Goal: Information Seeking & Learning: Learn about a topic

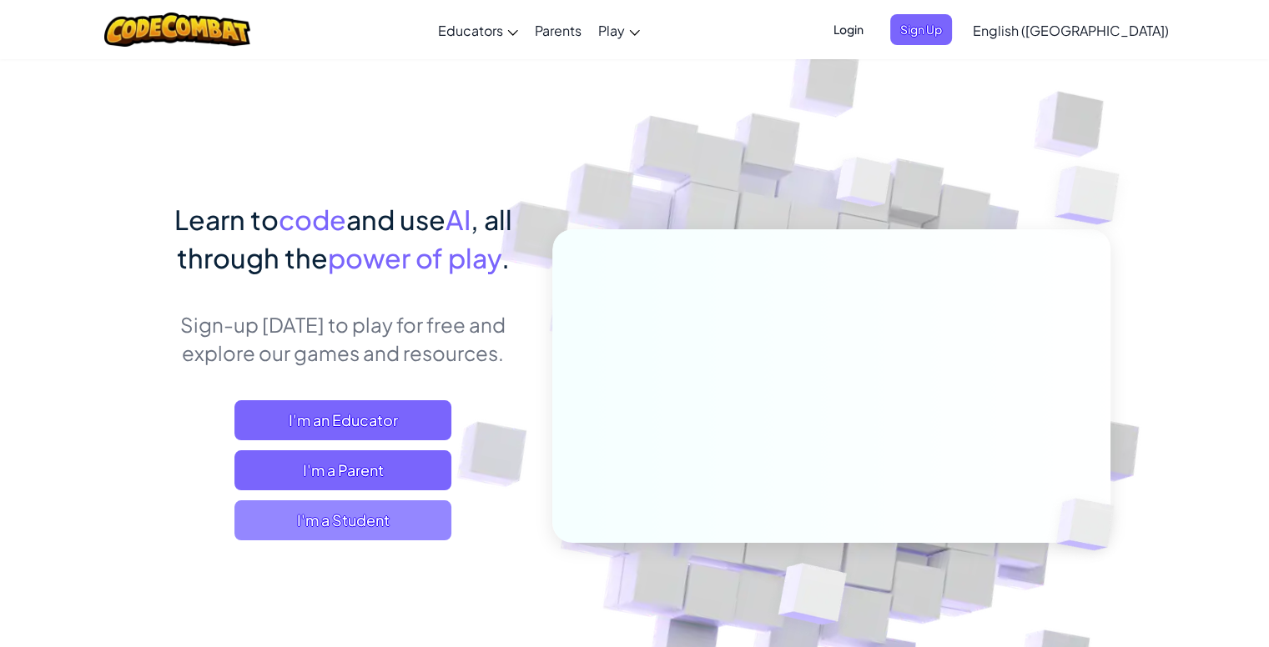
click at [376, 513] on span "I'm a Student" at bounding box center [342, 520] width 217 height 40
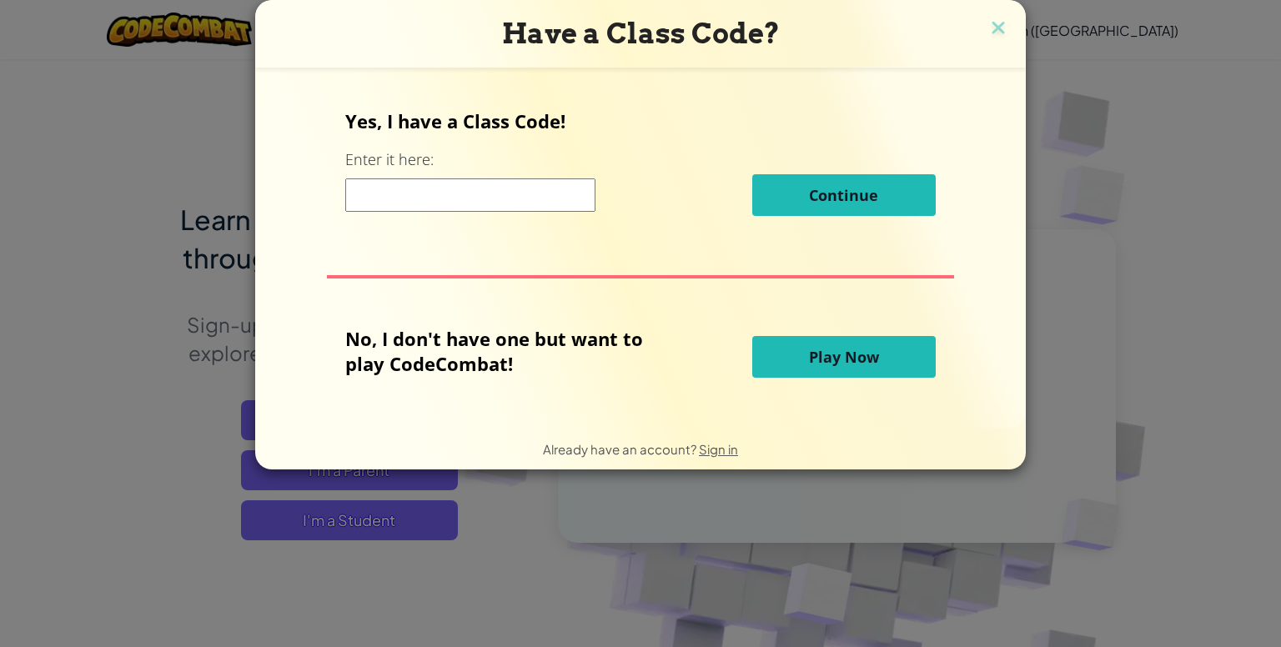
click at [440, 192] on input at bounding box center [470, 194] width 250 height 33
click at [822, 364] on span "Play Now" at bounding box center [844, 357] width 70 height 20
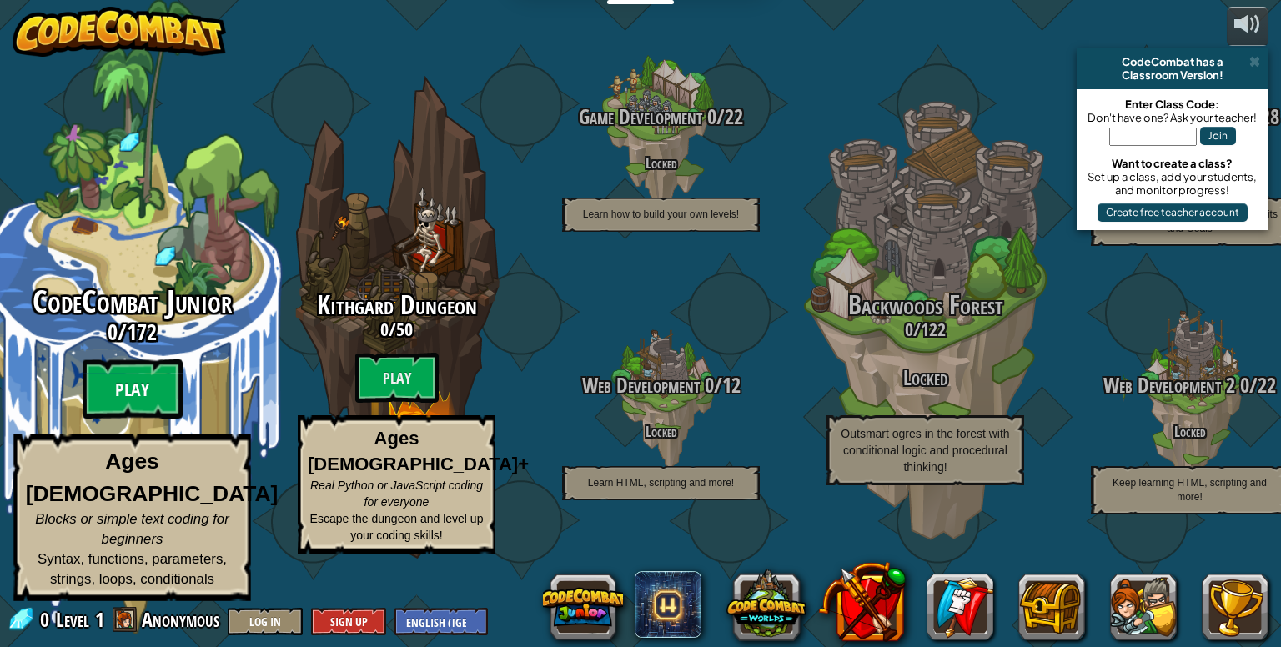
click at [155, 420] on btn "Play" at bounding box center [133, 389] width 100 height 60
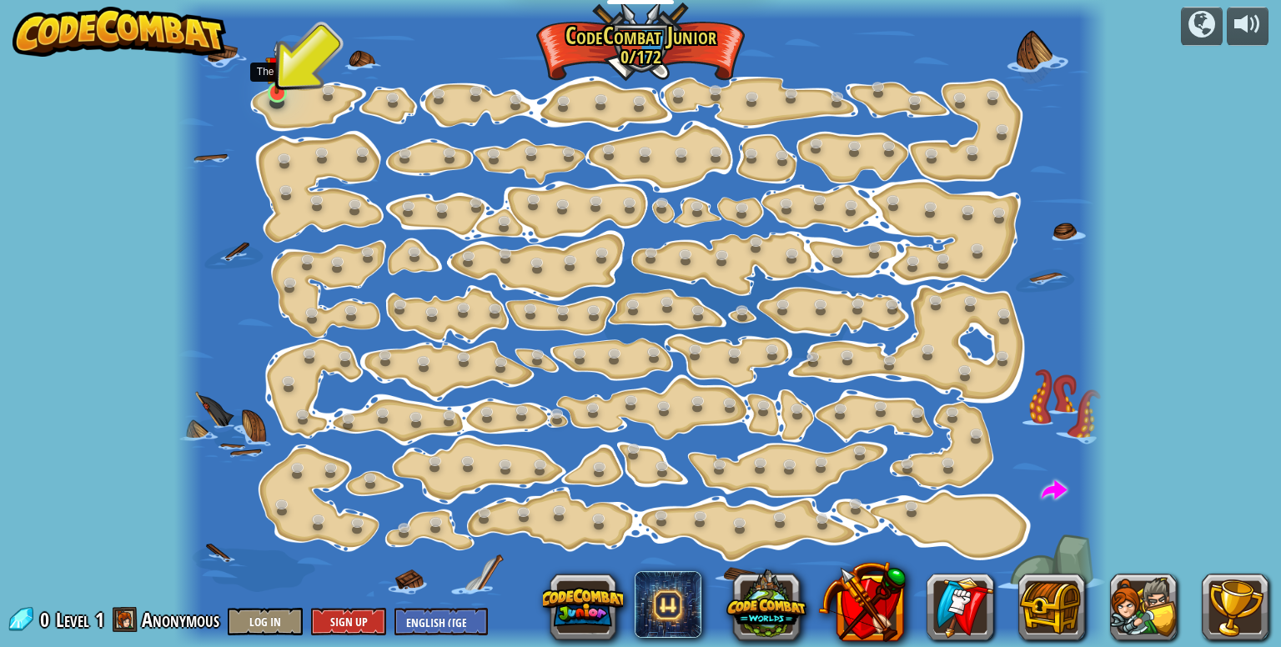
click at [277, 93] on img at bounding box center [276, 67] width 23 height 53
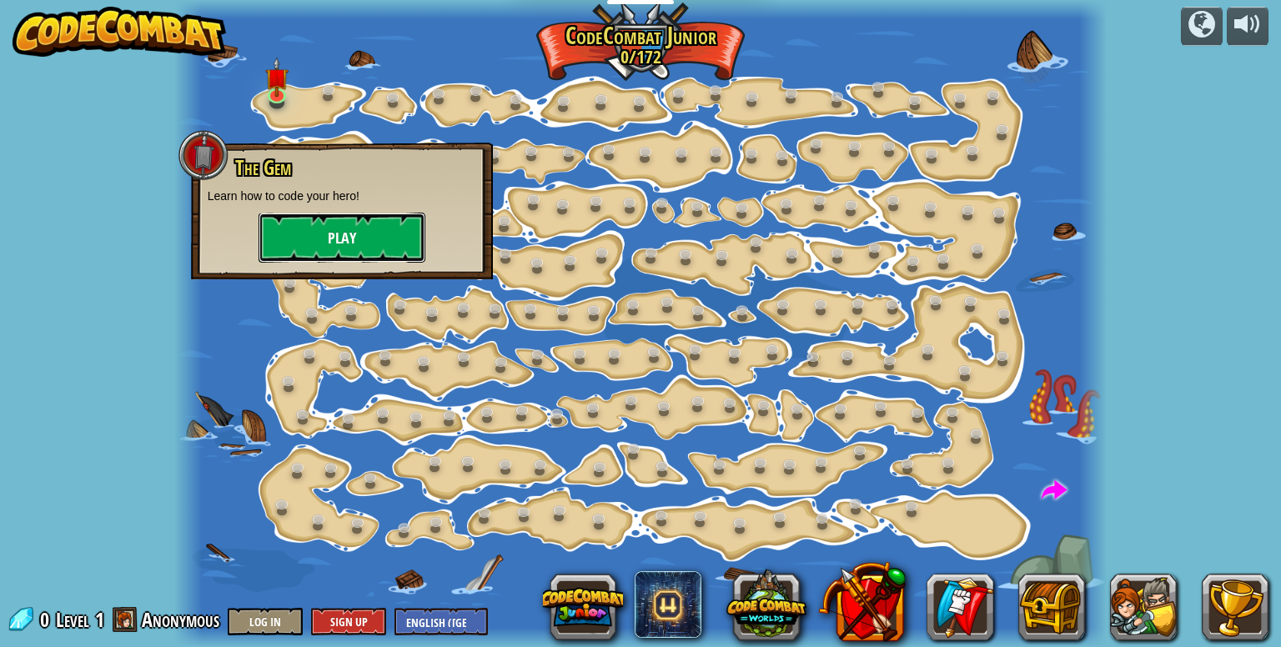
click at [368, 228] on button "Play" at bounding box center [342, 238] width 167 height 50
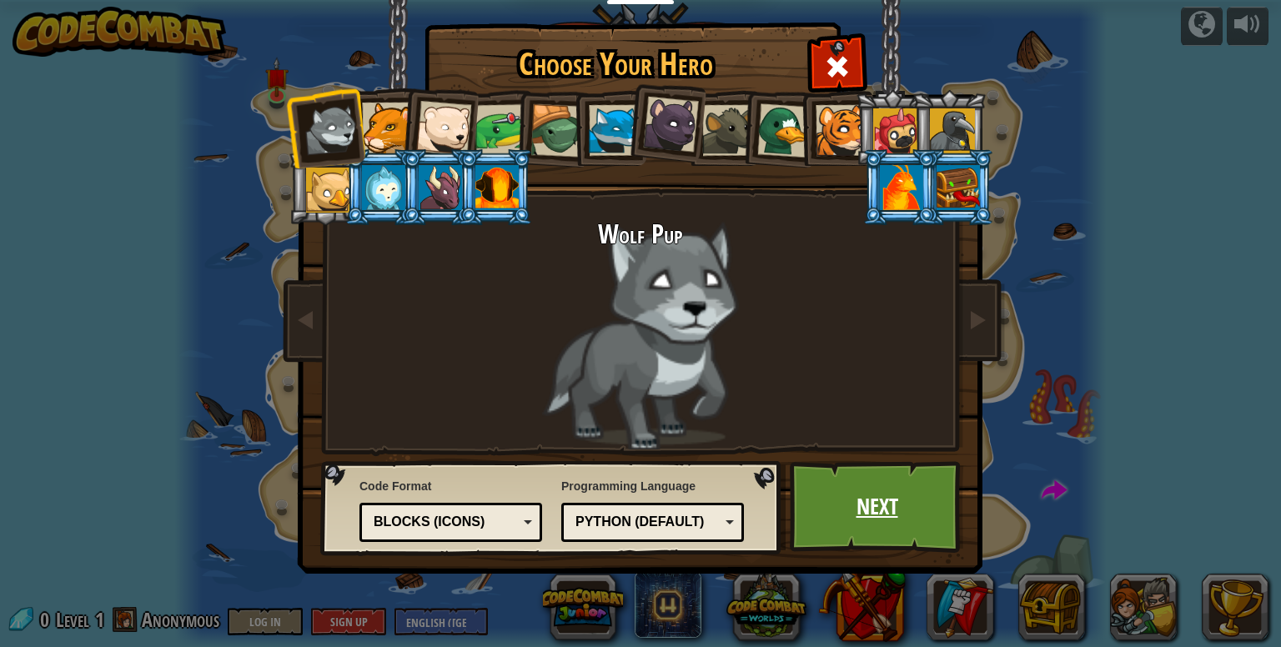
click at [869, 508] on link "Next" at bounding box center [877, 507] width 174 height 92
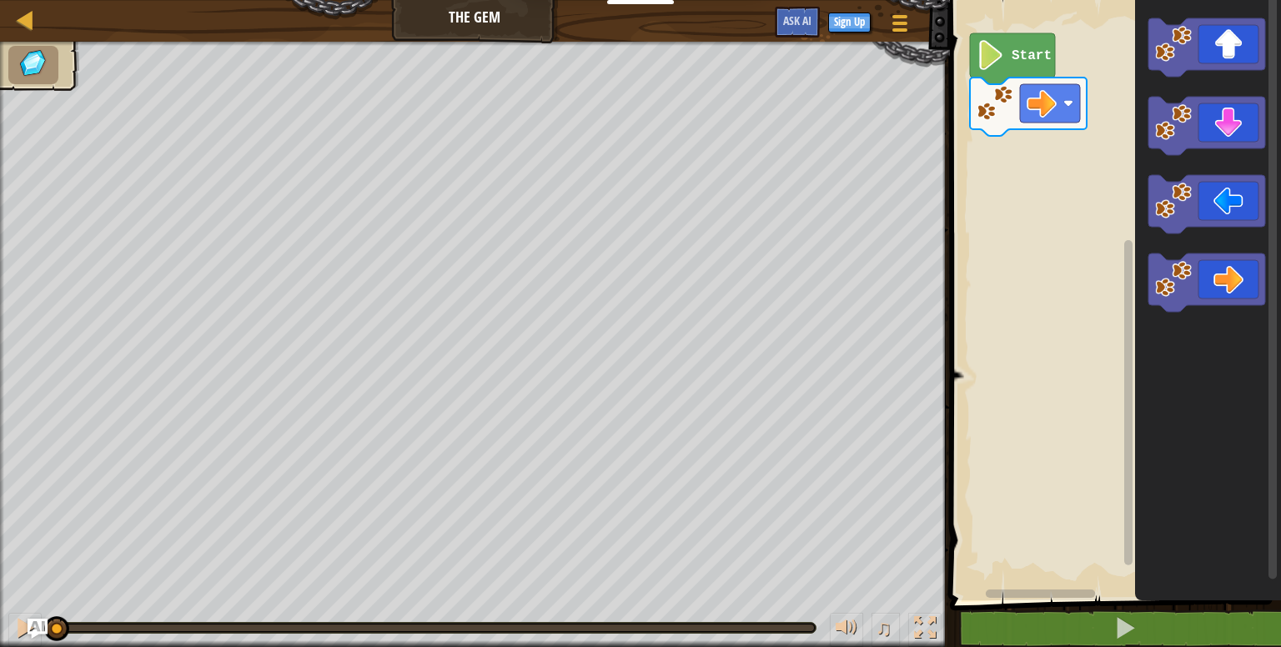
click at [1001, 55] on image "Blockly Workspace" at bounding box center [991, 55] width 28 height 30
click at [1055, 103] on image "Blockly Workspace" at bounding box center [1042, 103] width 30 height 30
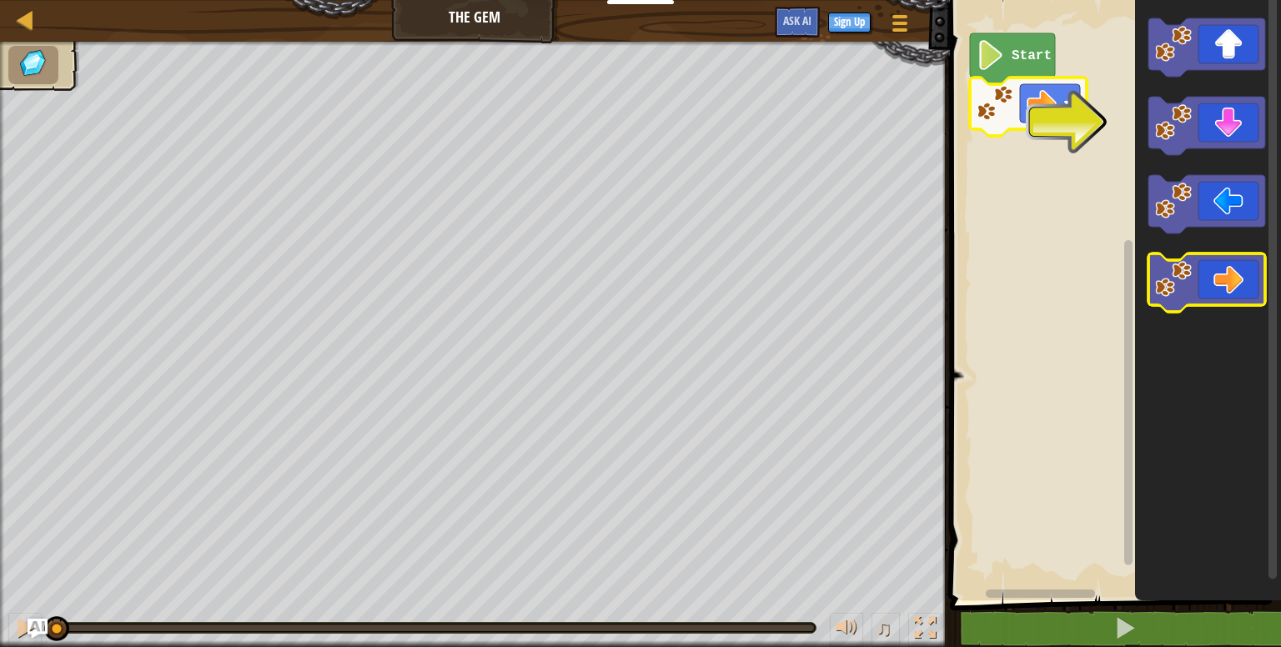
click at [1233, 270] on icon "Blockly Workspace" at bounding box center [1206, 283] width 117 height 58
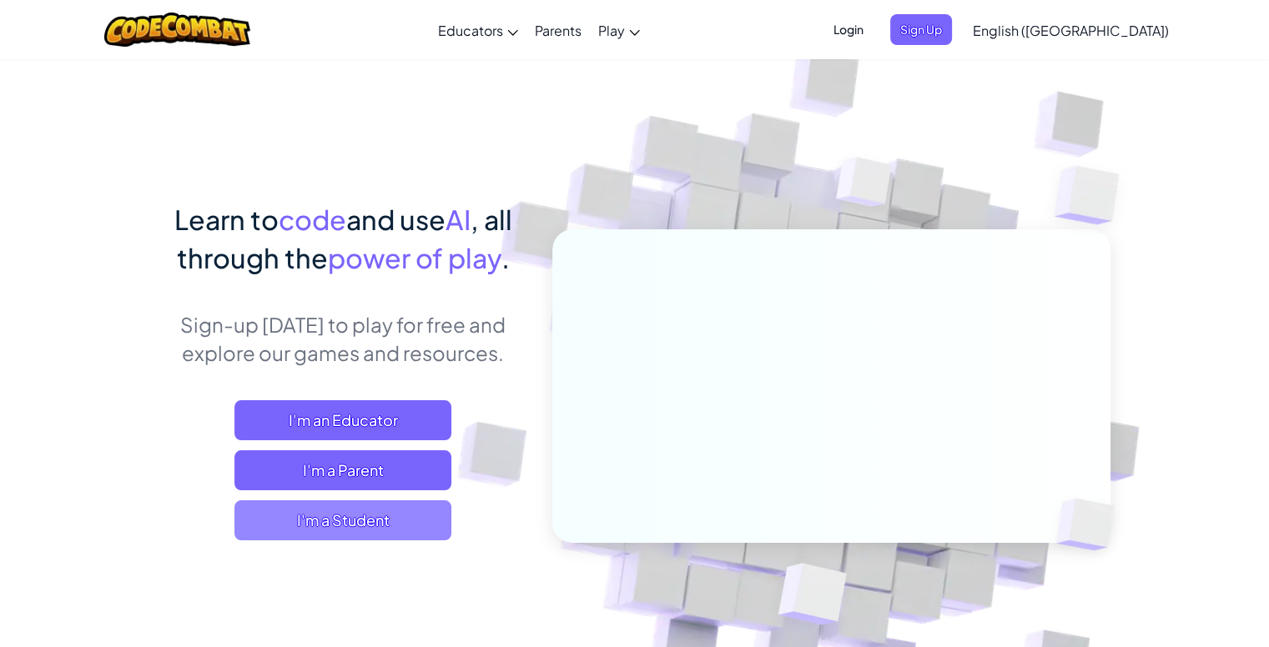
click at [385, 517] on span "I'm a Student" at bounding box center [342, 520] width 217 height 40
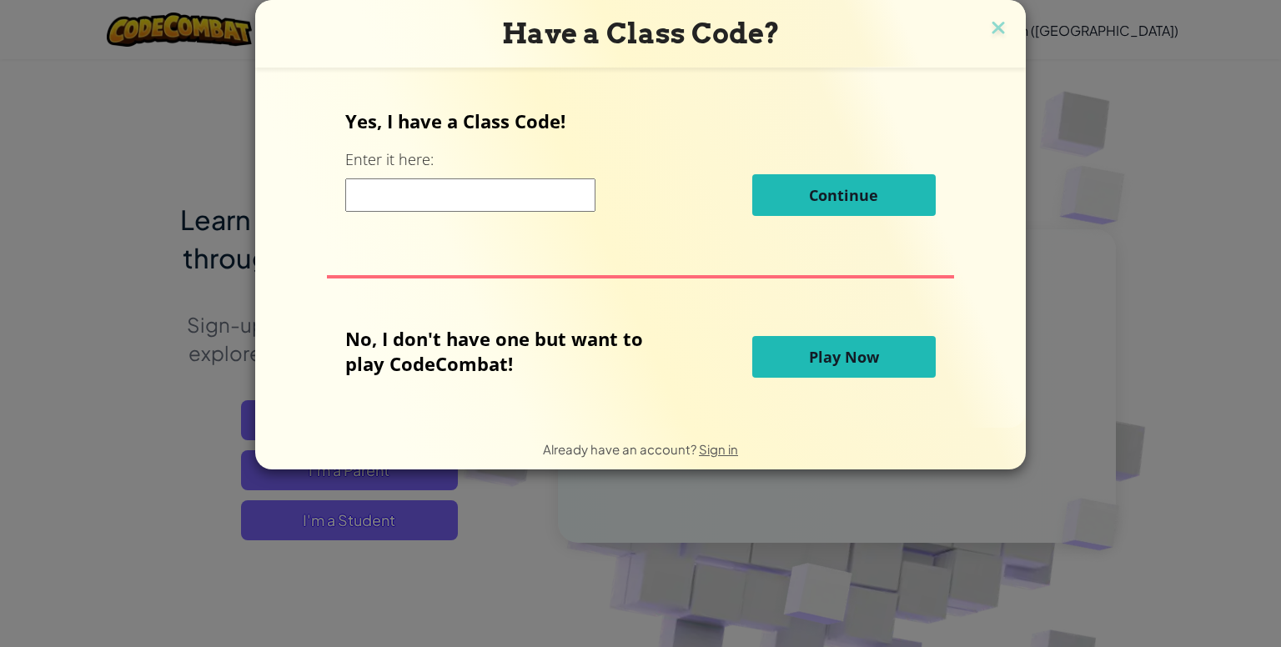
click at [865, 363] on span "Play Now" at bounding box center [844, 357] width 70 height 20
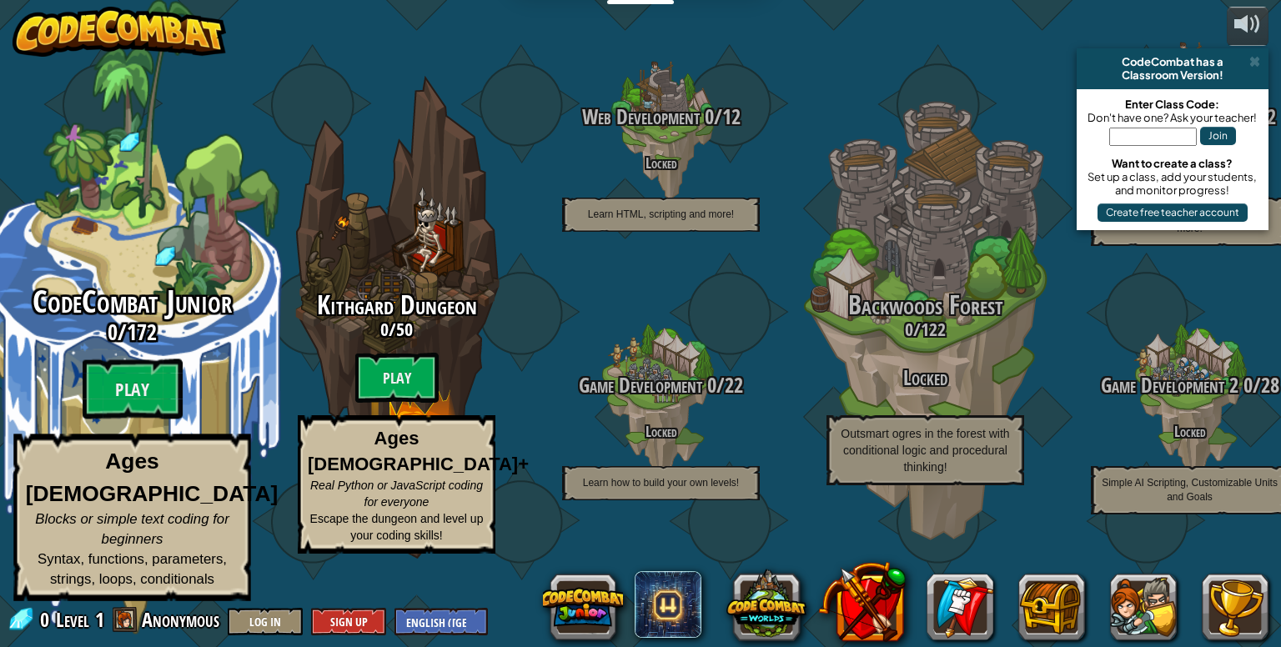
click at [131, 383] on div "CodeCombat Junior 0 / 172 Play Ages 5-8 Blocks or simple text coding for beginn…" at bounding box center [131, 443] width 317 height 316
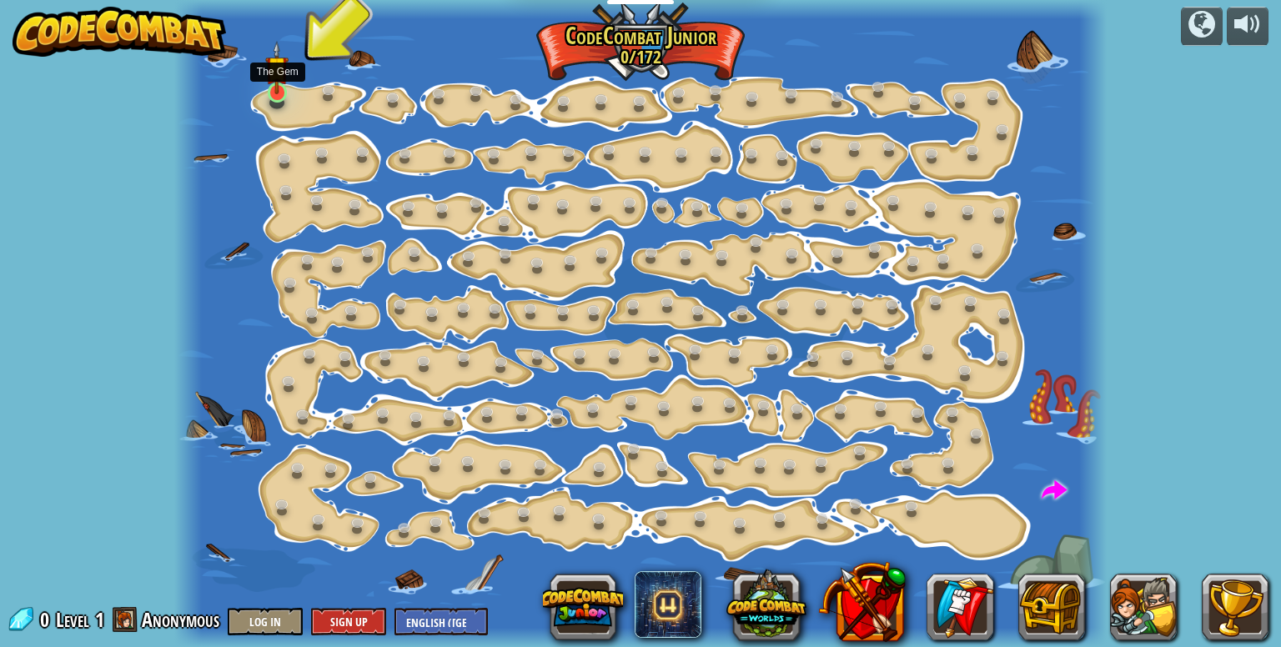
click at [281, 92] on img at bounding box center [276, 67] width 23 height 53
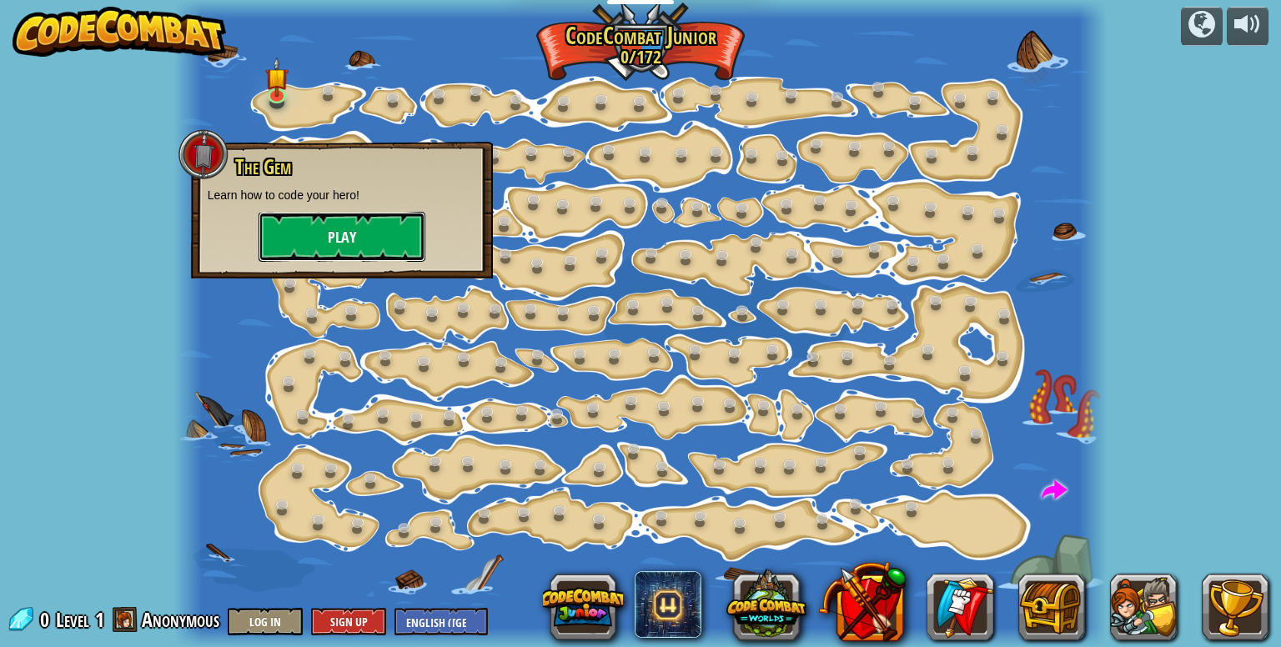
click at [362, 237] on button "Play" at bounding box center [342, 237] width 167 height 50
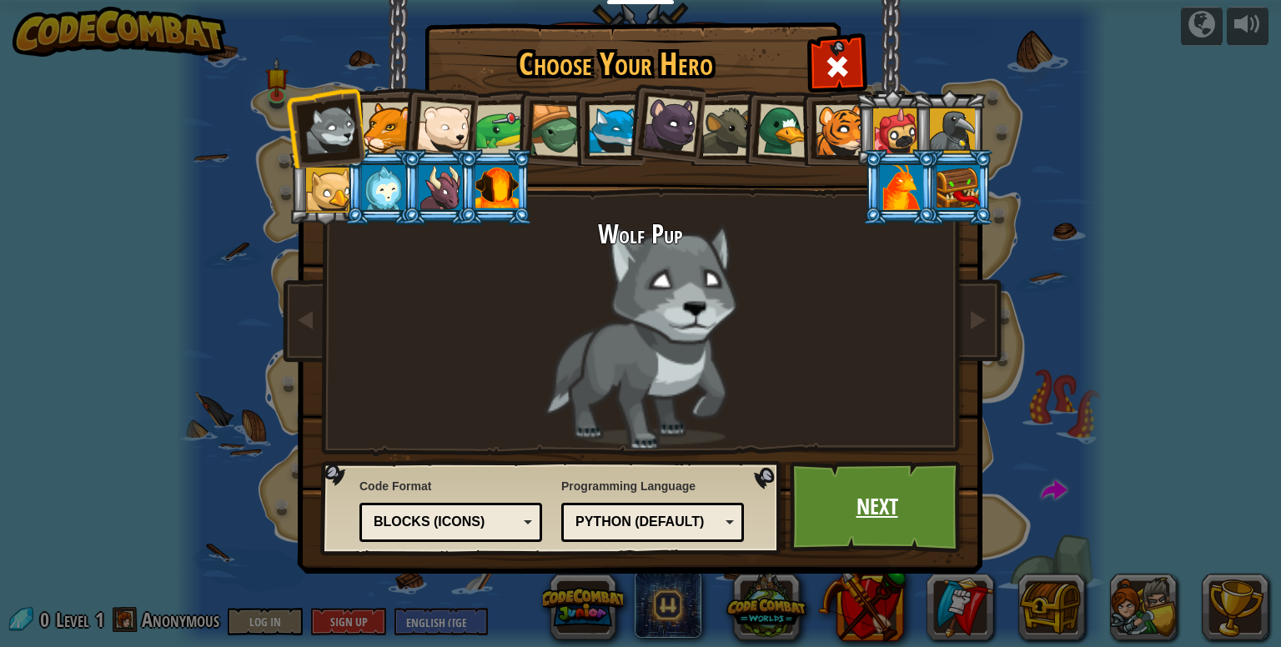
click at [864, 495] on link "Next" at bounding box center [877, 507] width 174 height 92
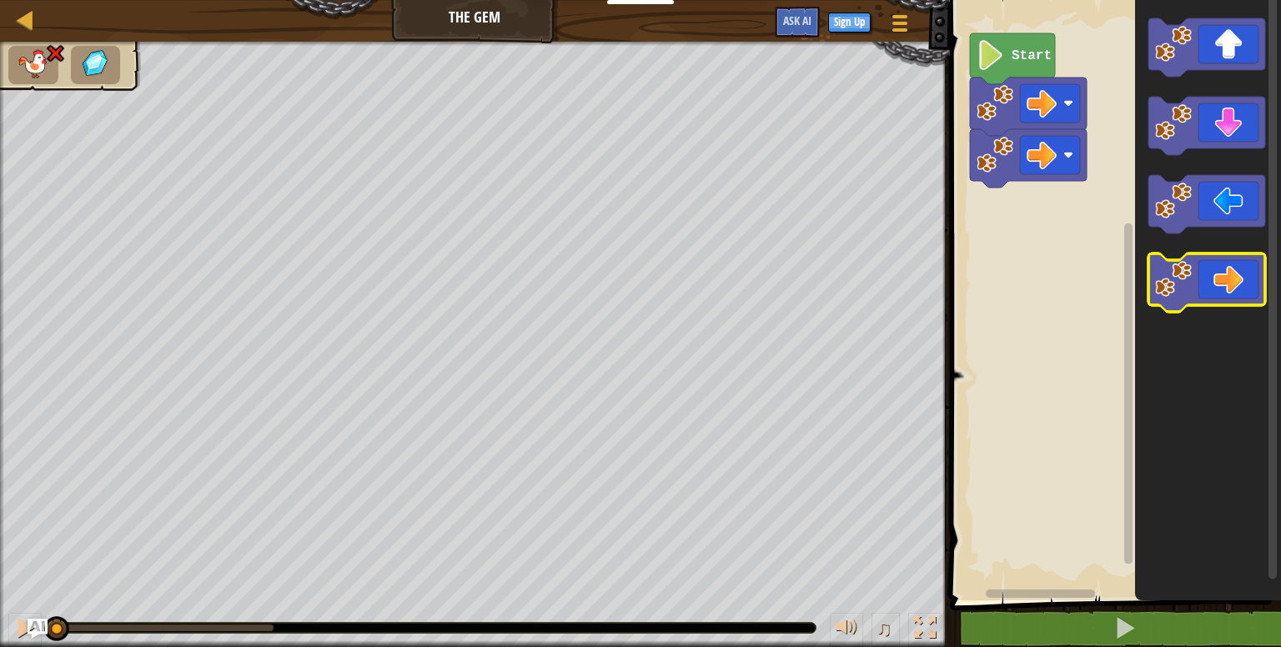
click at [1238, 288] on icon "Blockly Workspace" at bounding box center [1206, 283] width 117 height 58
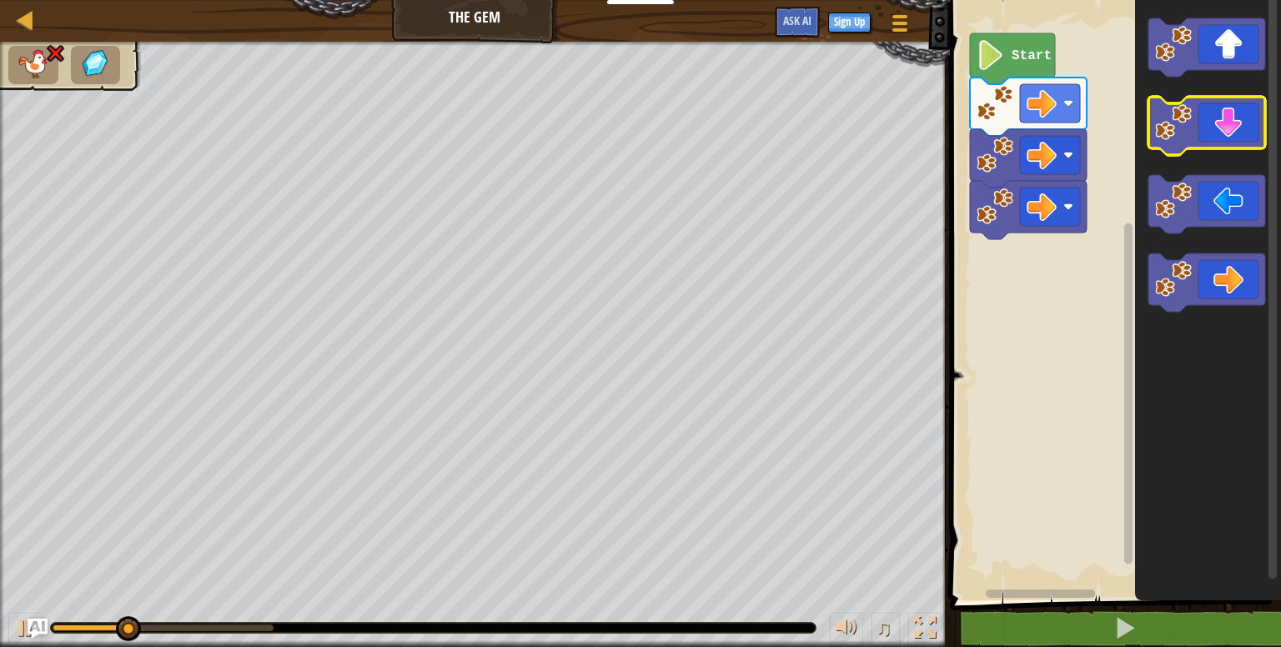
click at [1233, 145] on icon "Blockly Workspace" at bounding box center [1206, 126] width 117 height 58
